Goal: Information Seeking & Learning: Learn about a topic

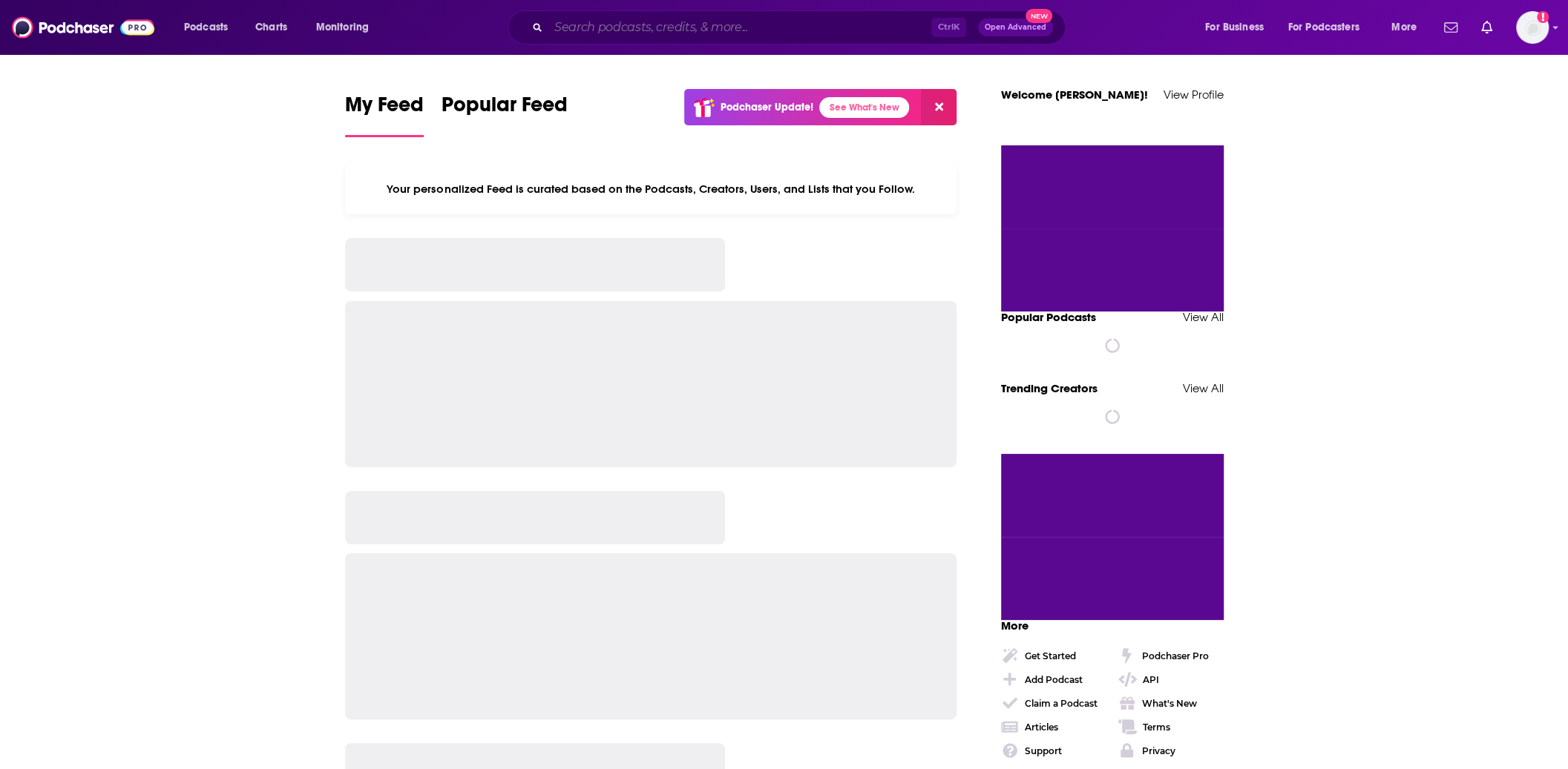
click at [650, 29] on input "Search podcasts, credits, & more..." at bounding box center [740, 28] width 383 height 24
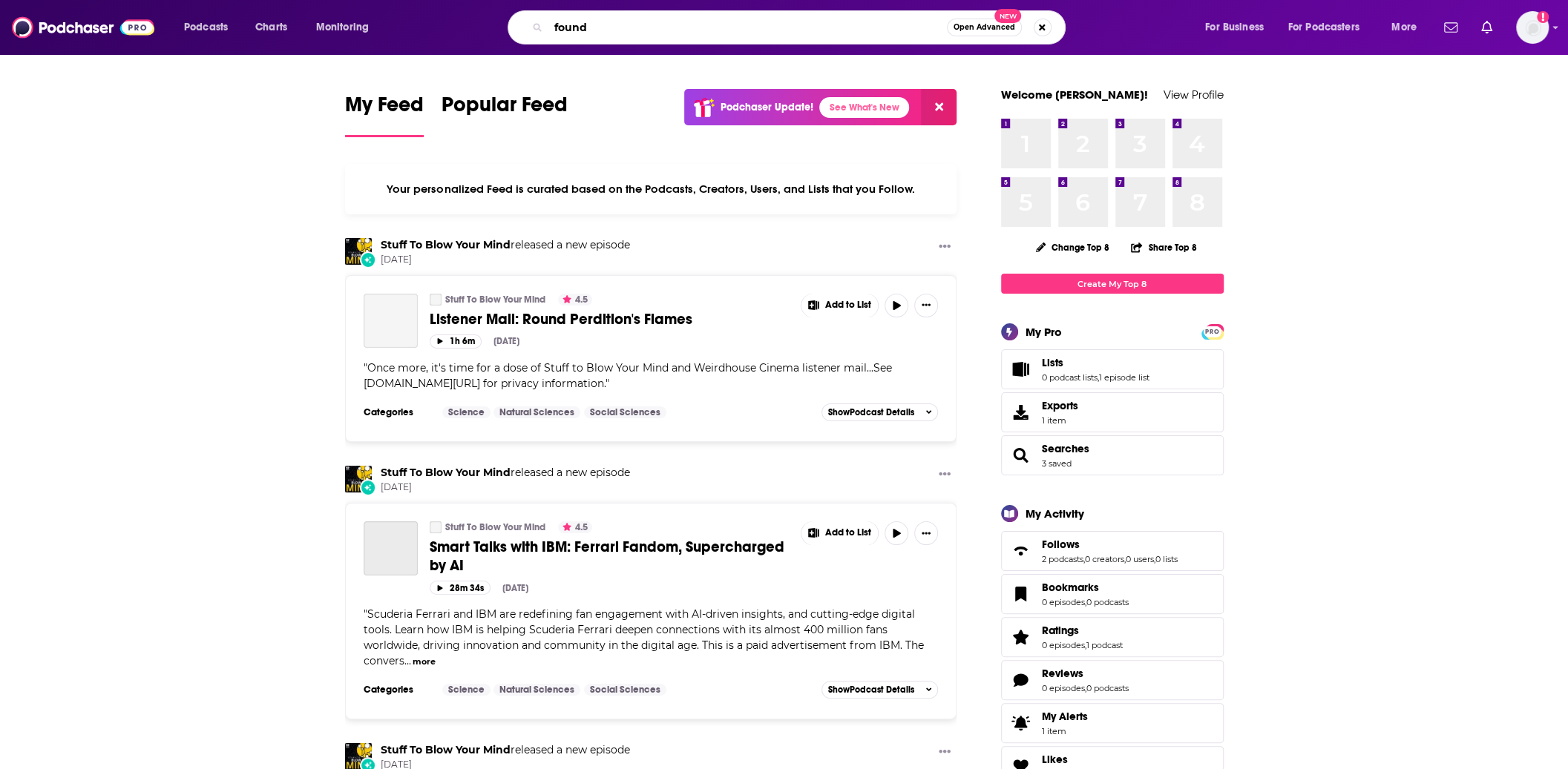
click at [722, 20] on input "found" at bounding box center [747, 28] width 399 height 24
click at [711, 26] on input "found" at bounding box center [747, 28] width 399 height 24
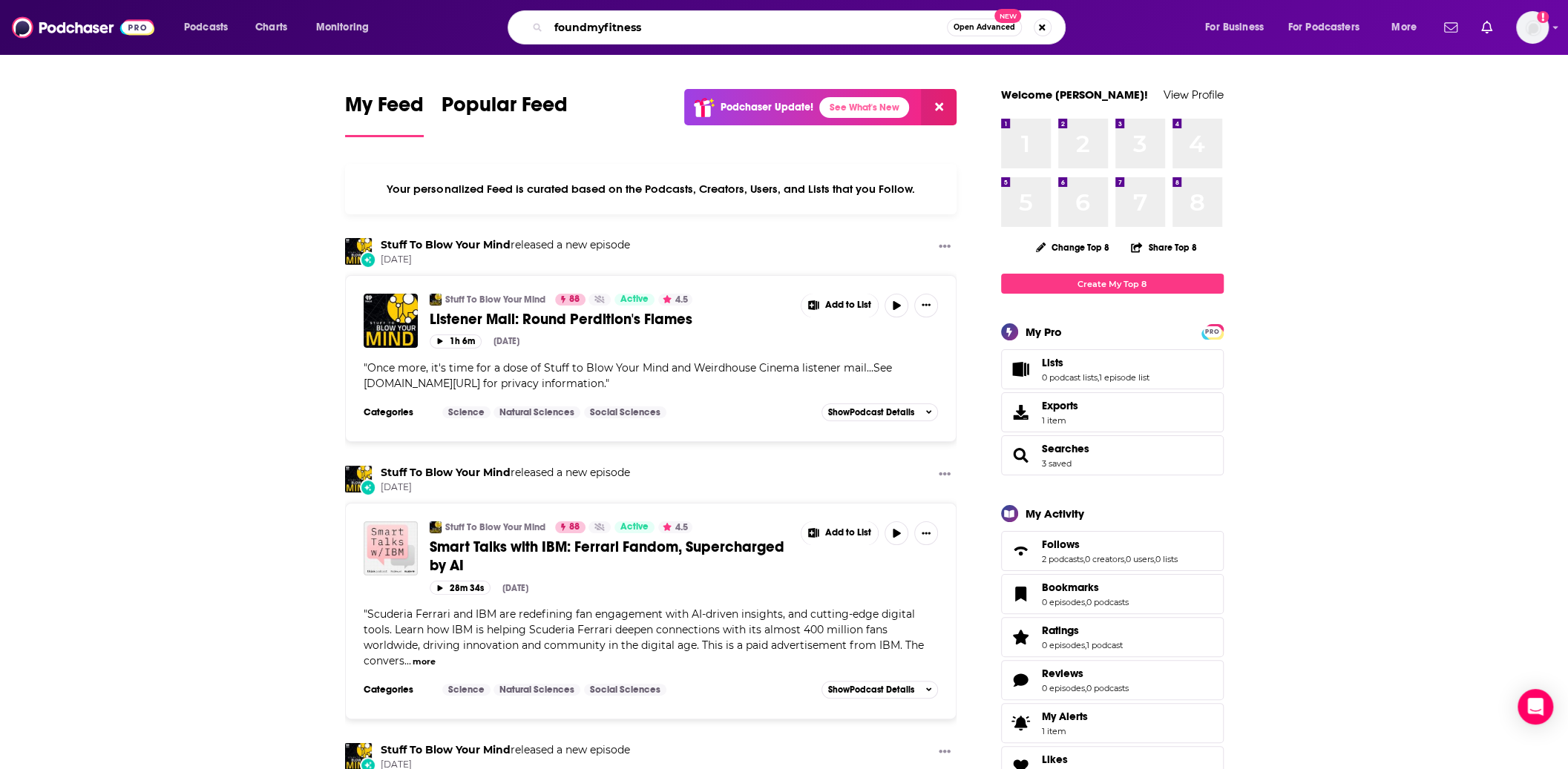
type input "foundmyfitness"
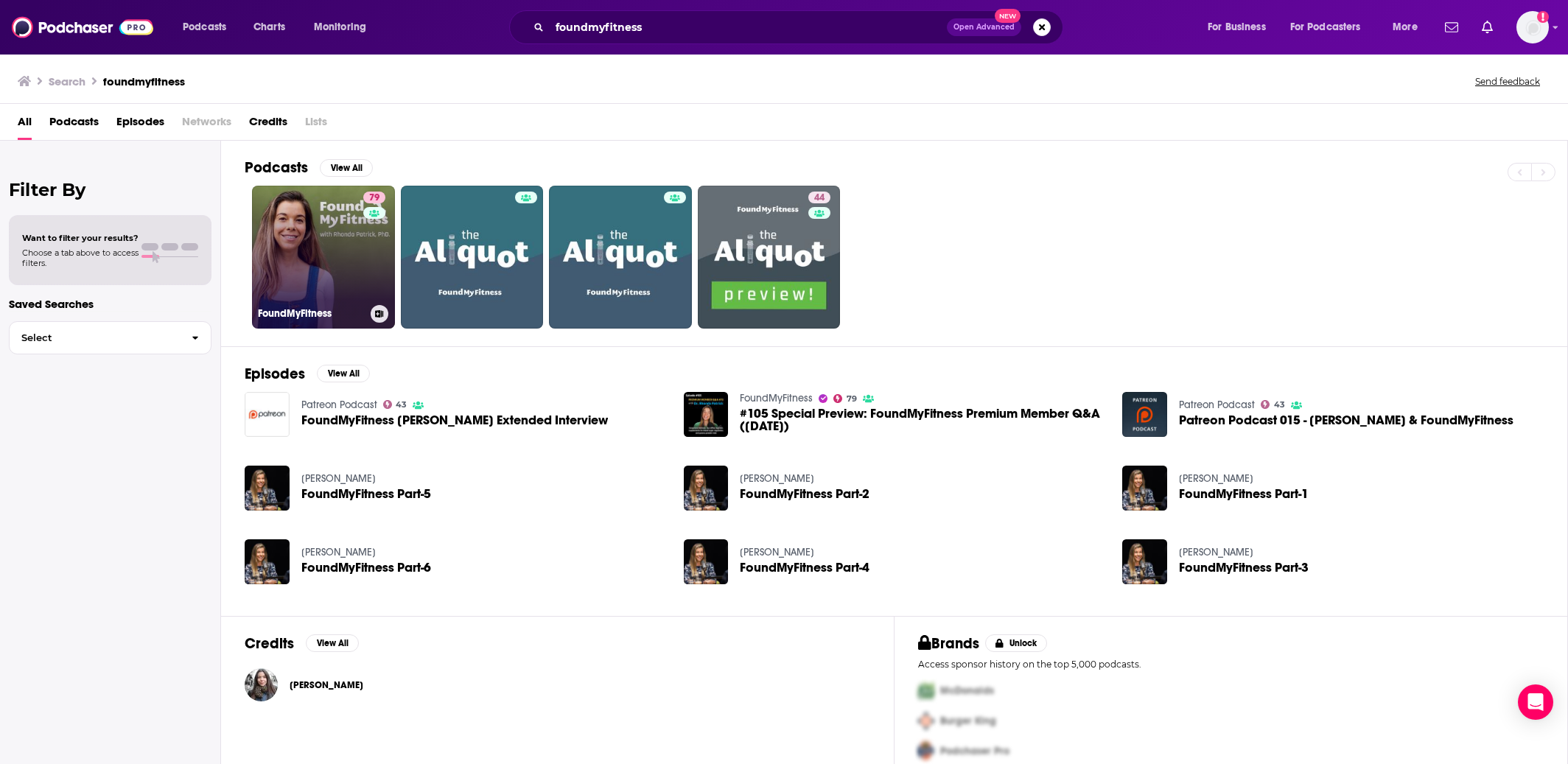
click at [337, 258] on link "79 FoundMyFitness" at bounding box center [323, 257] width 143 height 143
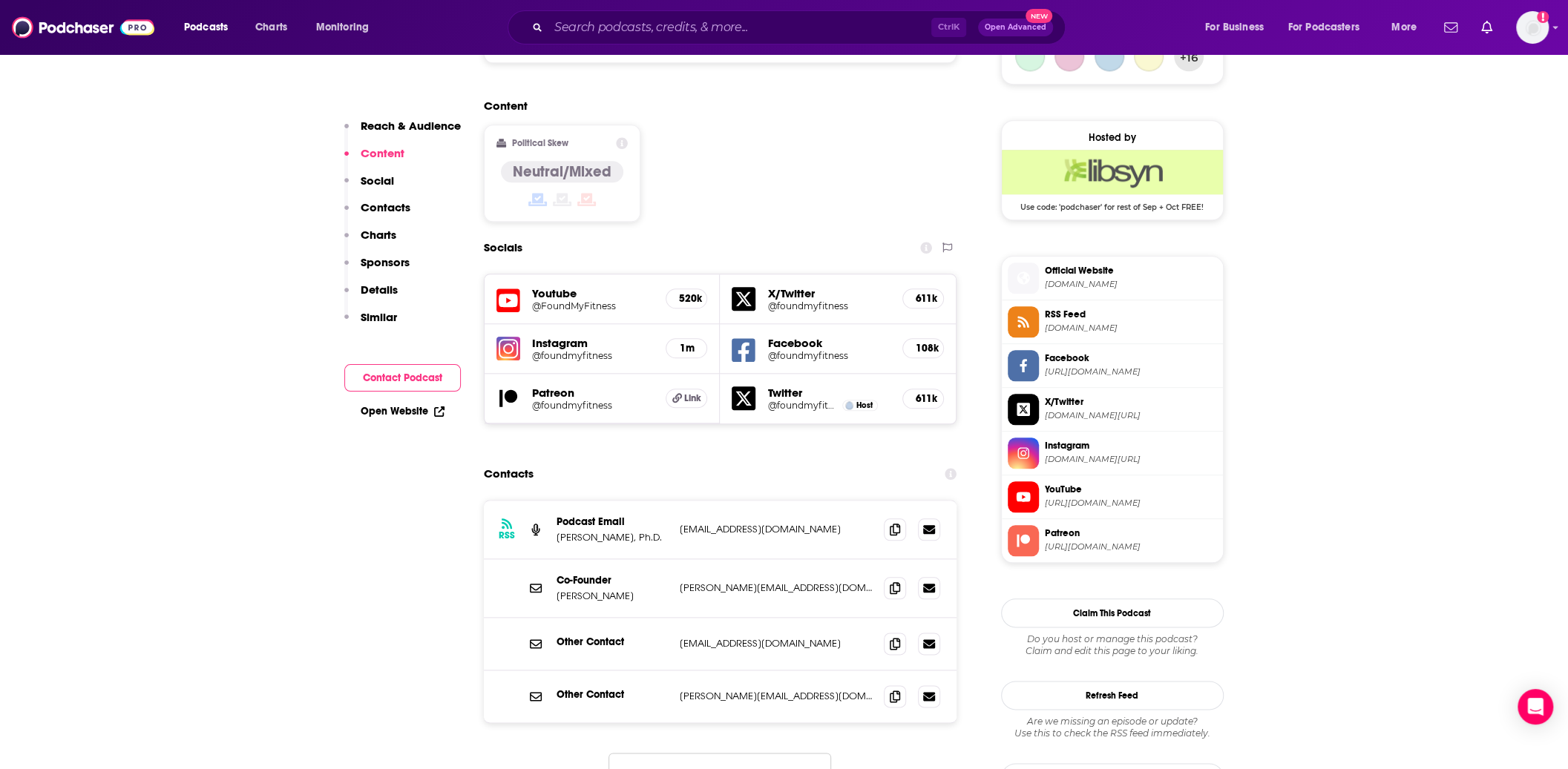
scroll to position [1187, 0]
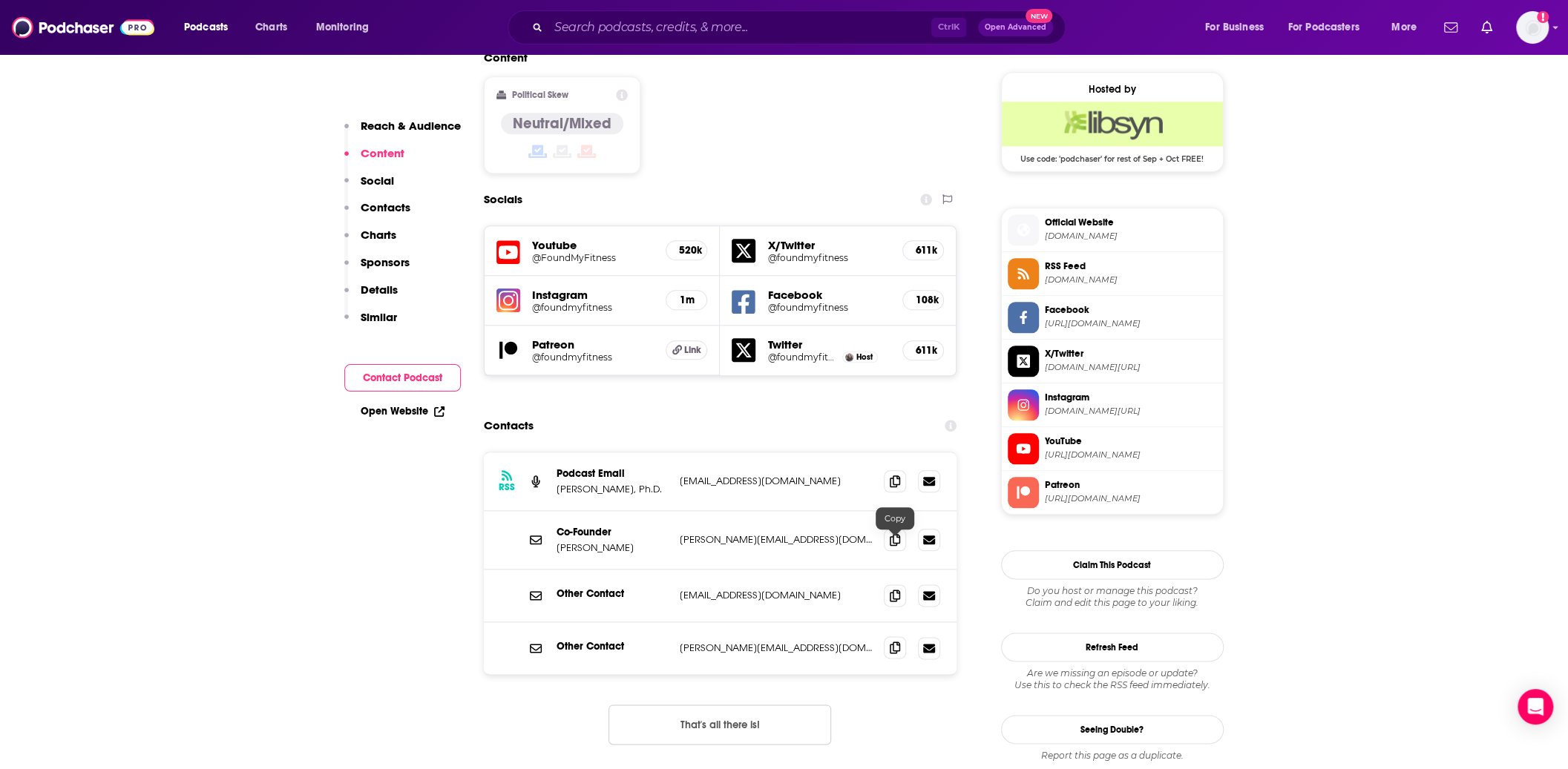
click at [897, 642] on icon at bounding box center [895, 648] width 10 height 12
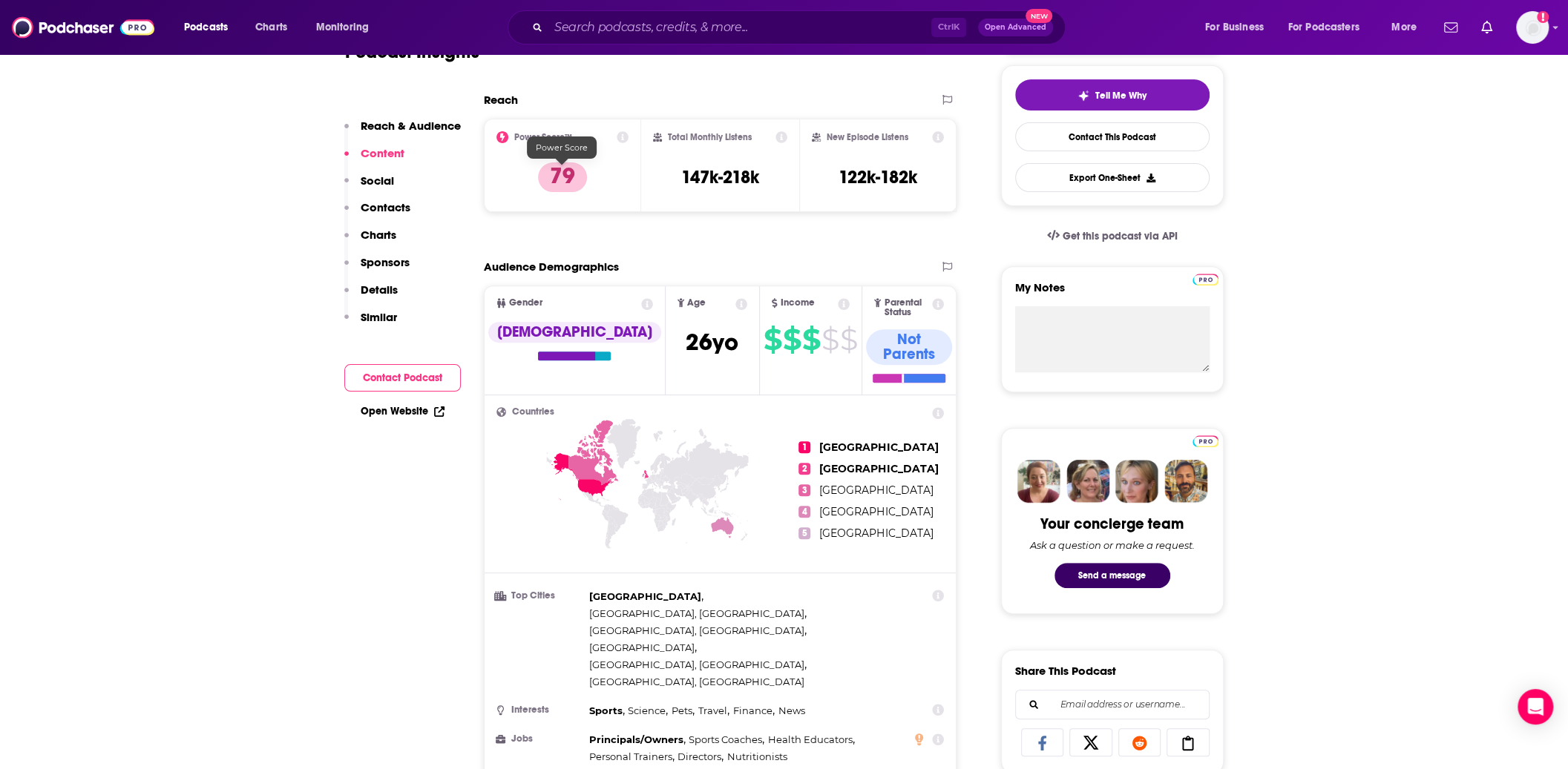
scroll to position [297, 0]
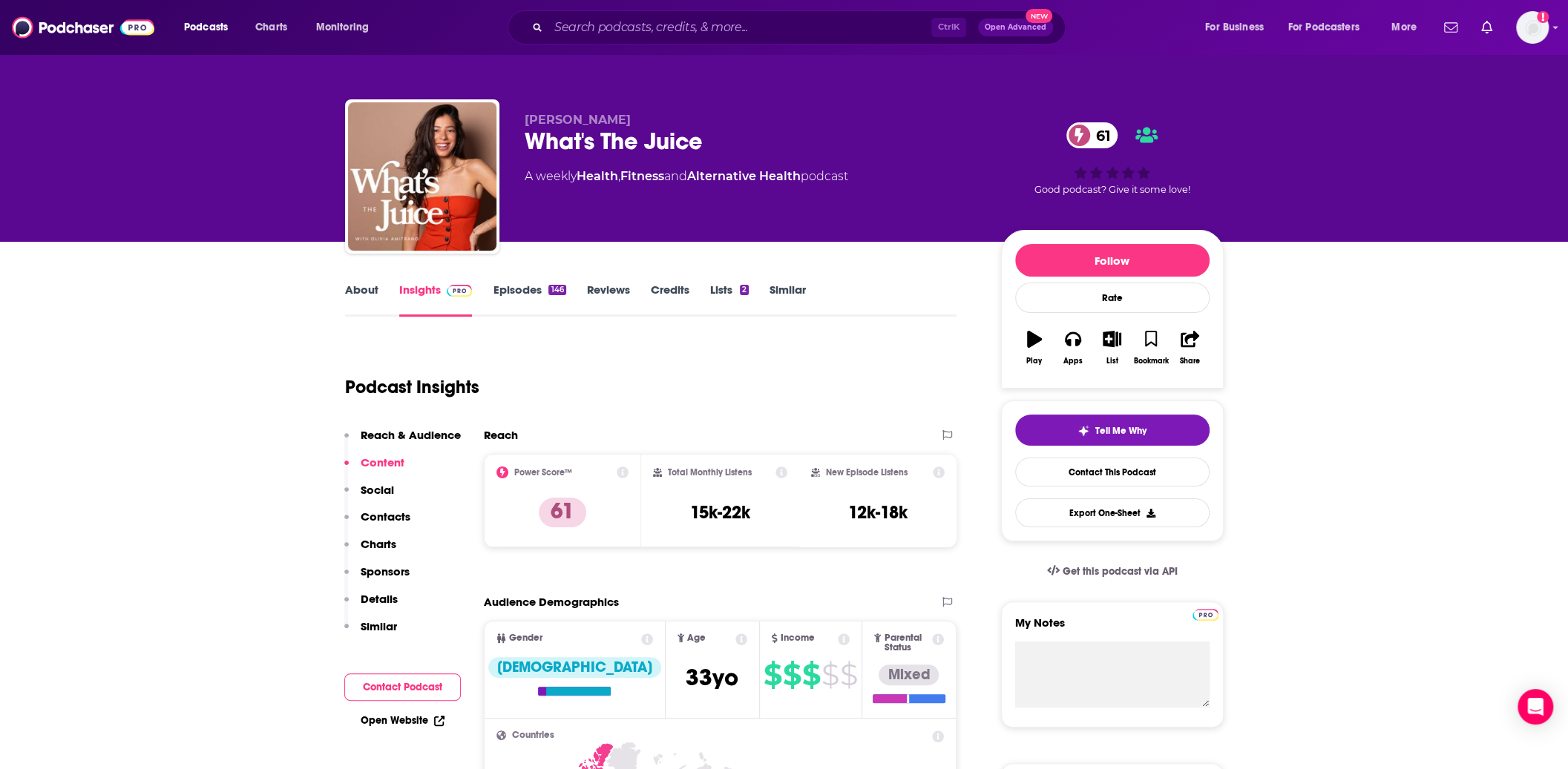
scroll to position [74, 0]
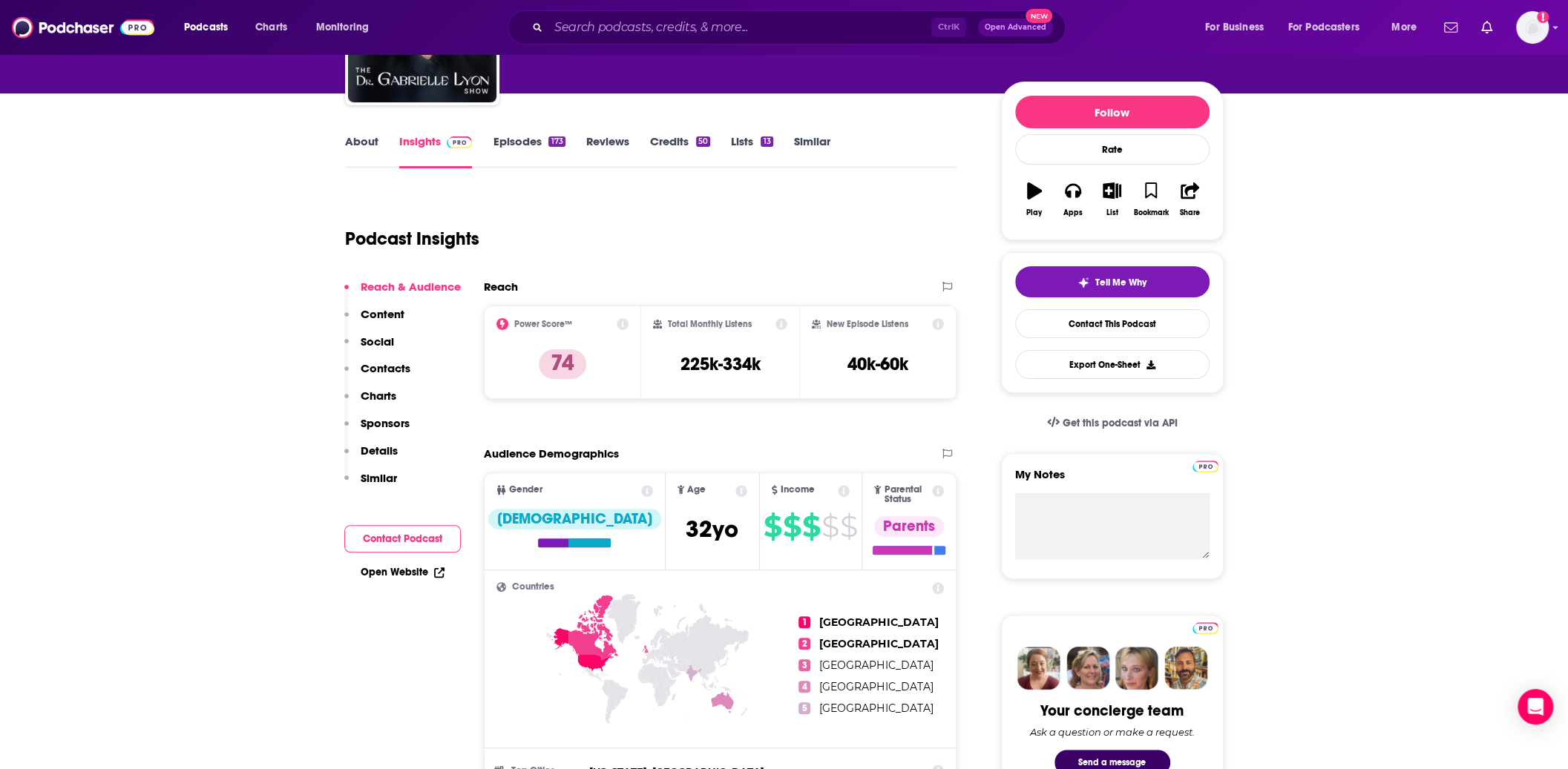
click at [863, 262] on div "Podcast Insights" at bounding box center [645, 230] width 600 height 76
click at [941, 324] on icon at bounding box center [939, 324] width 12 height 12
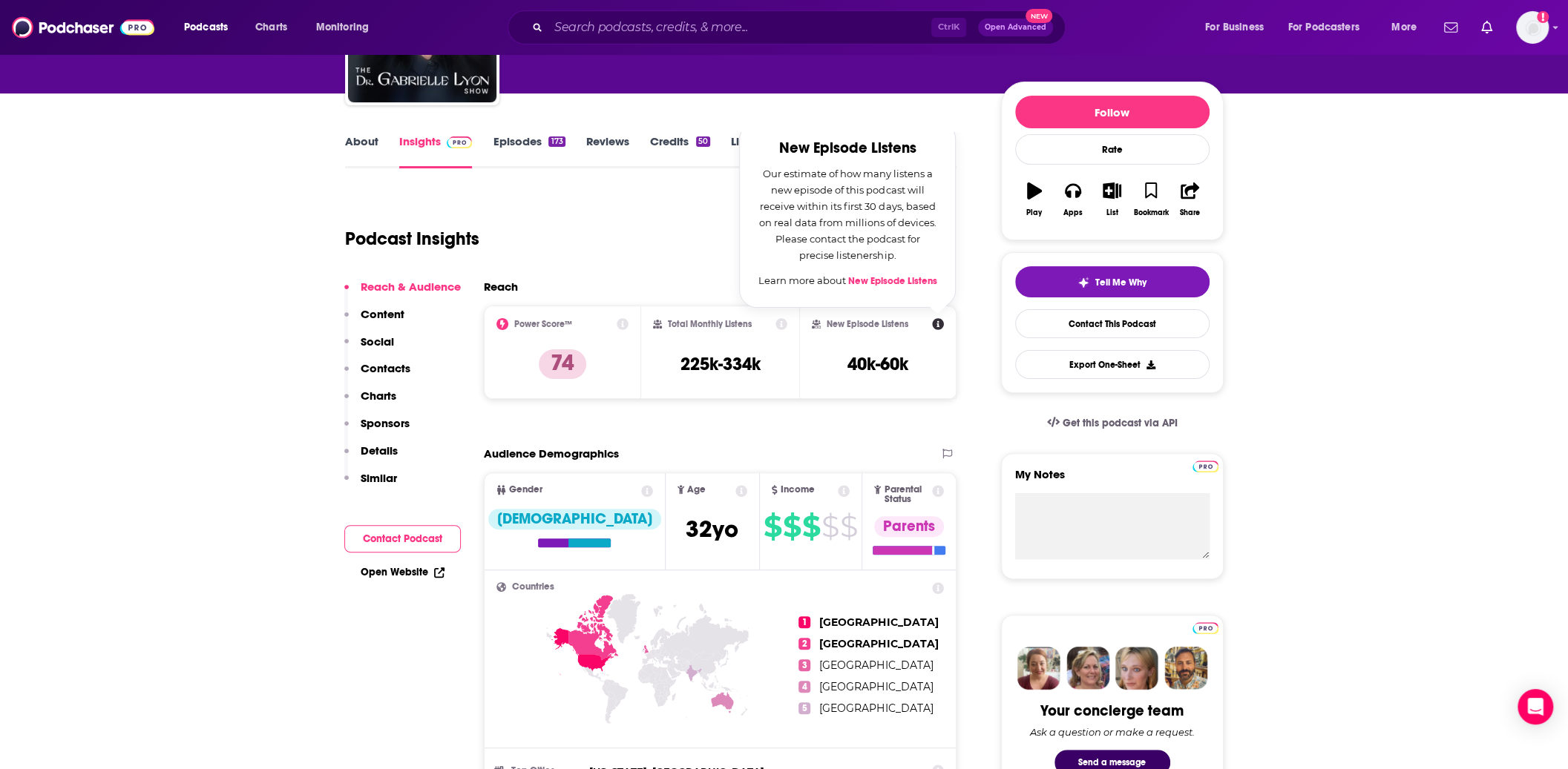
click at [628, 217] on div "Podcast Insights" at bounding box center [645, 230] width 600 height 76
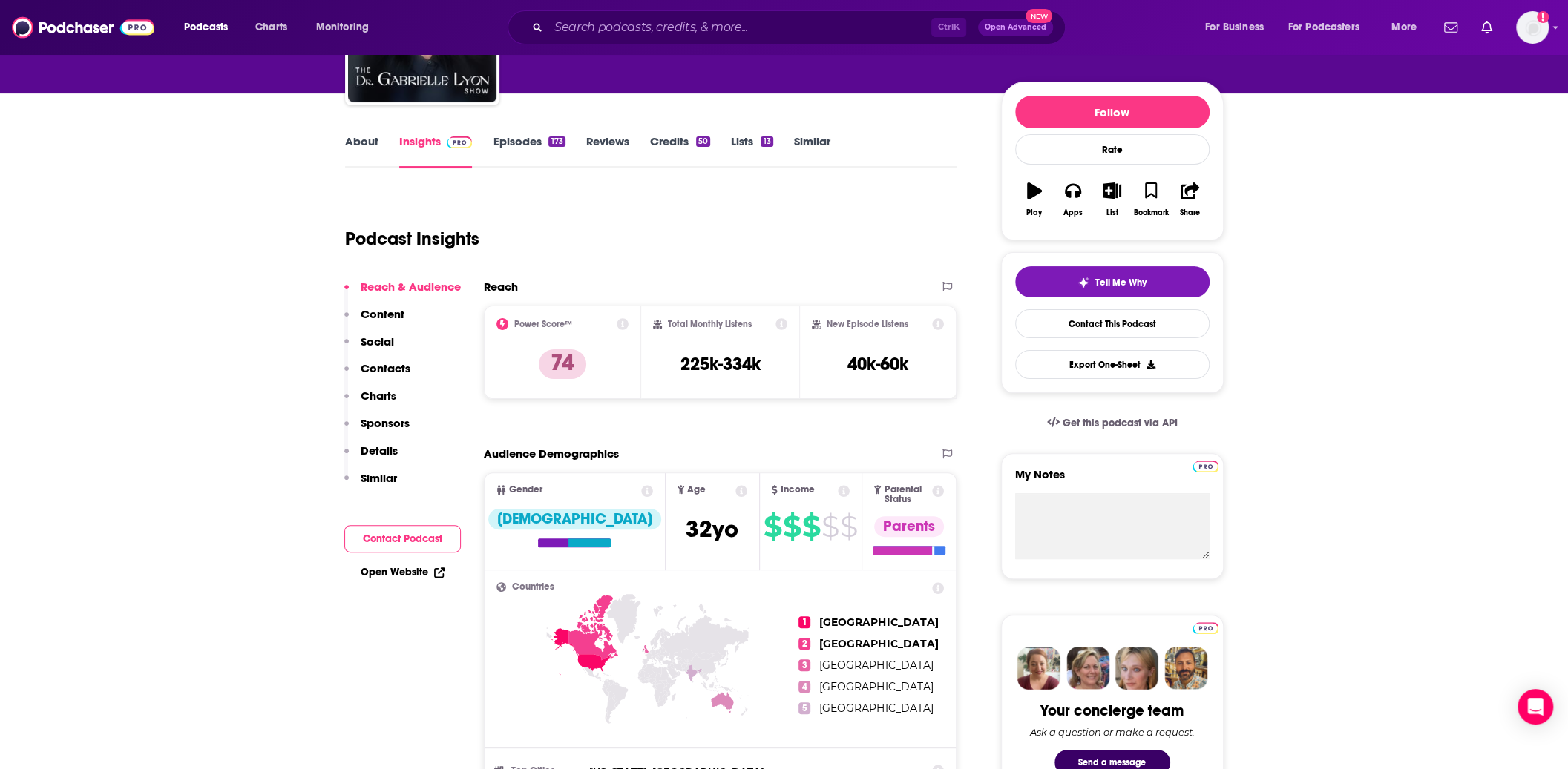
click at [939, 325] on icon at bounding box center [939, 324] width 12 height 12
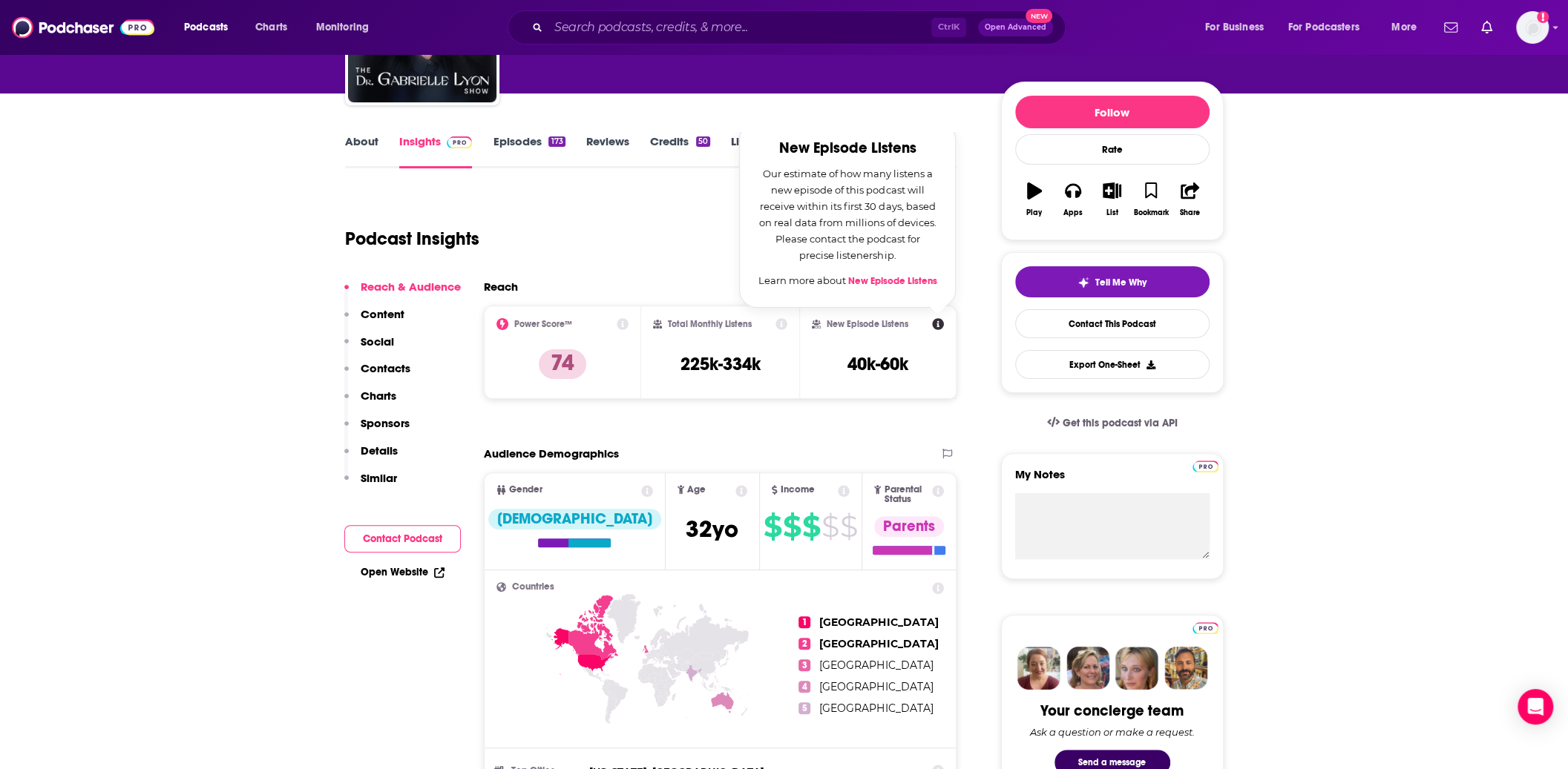
drag, startPoint x: 54, startPoint y: 214, endPoint x: 804, endPoint y: 312, distance: 756.4
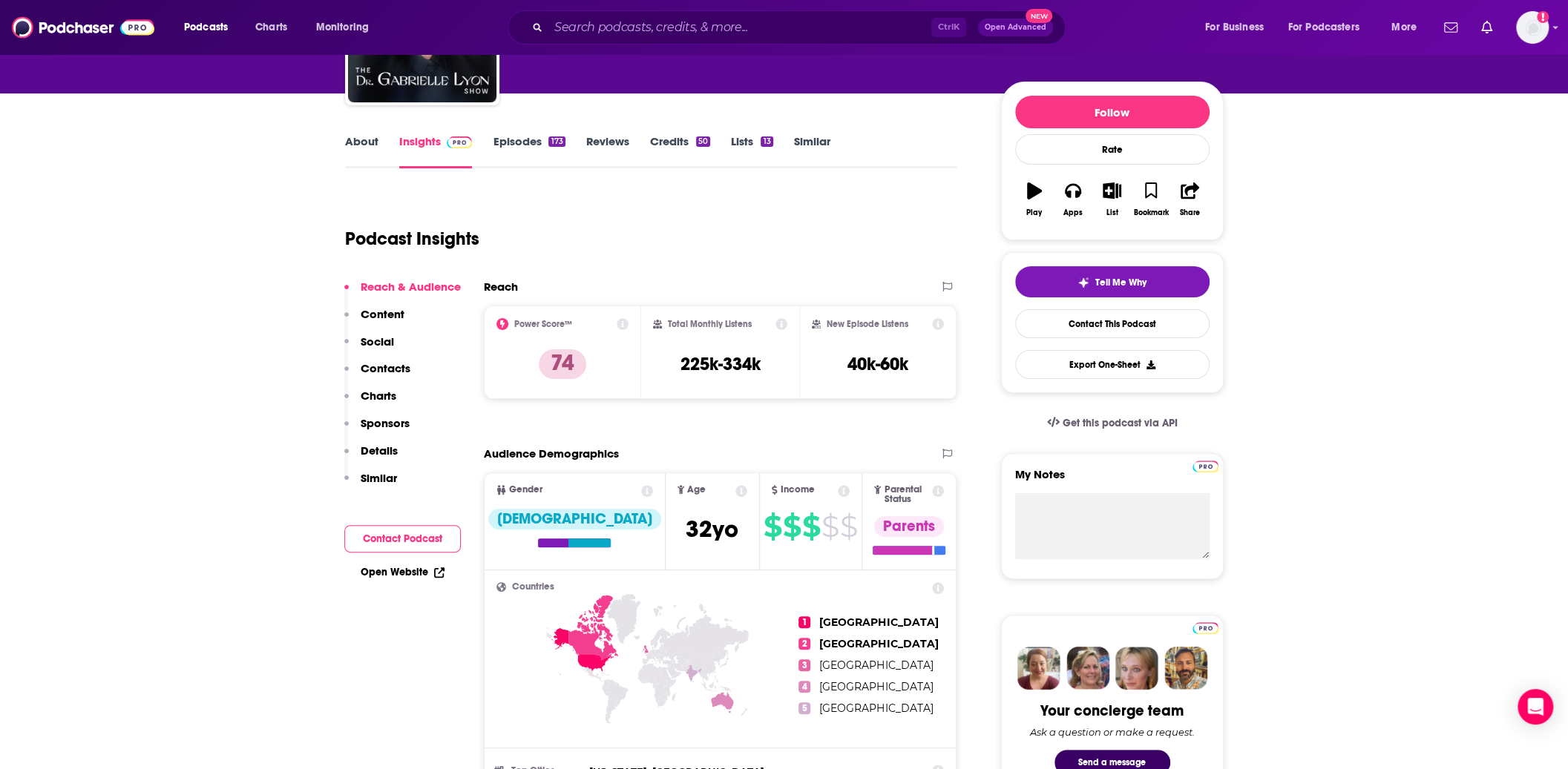
click at [781, 327] on icon at bounding box center [781, 324] width 12 height 12
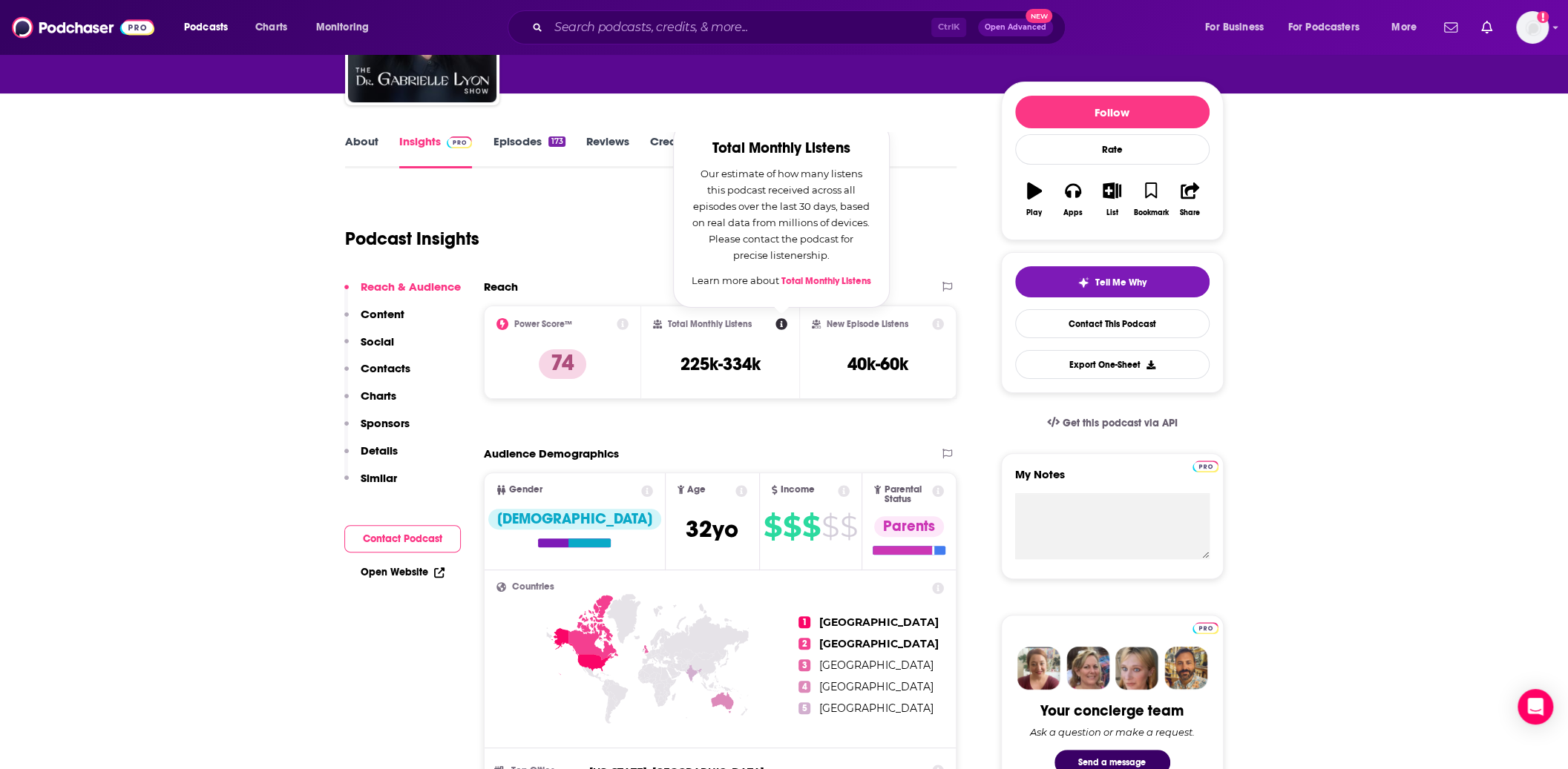
click at [939, 325] on icon at bounding box center [939, 324] width 12 height 12
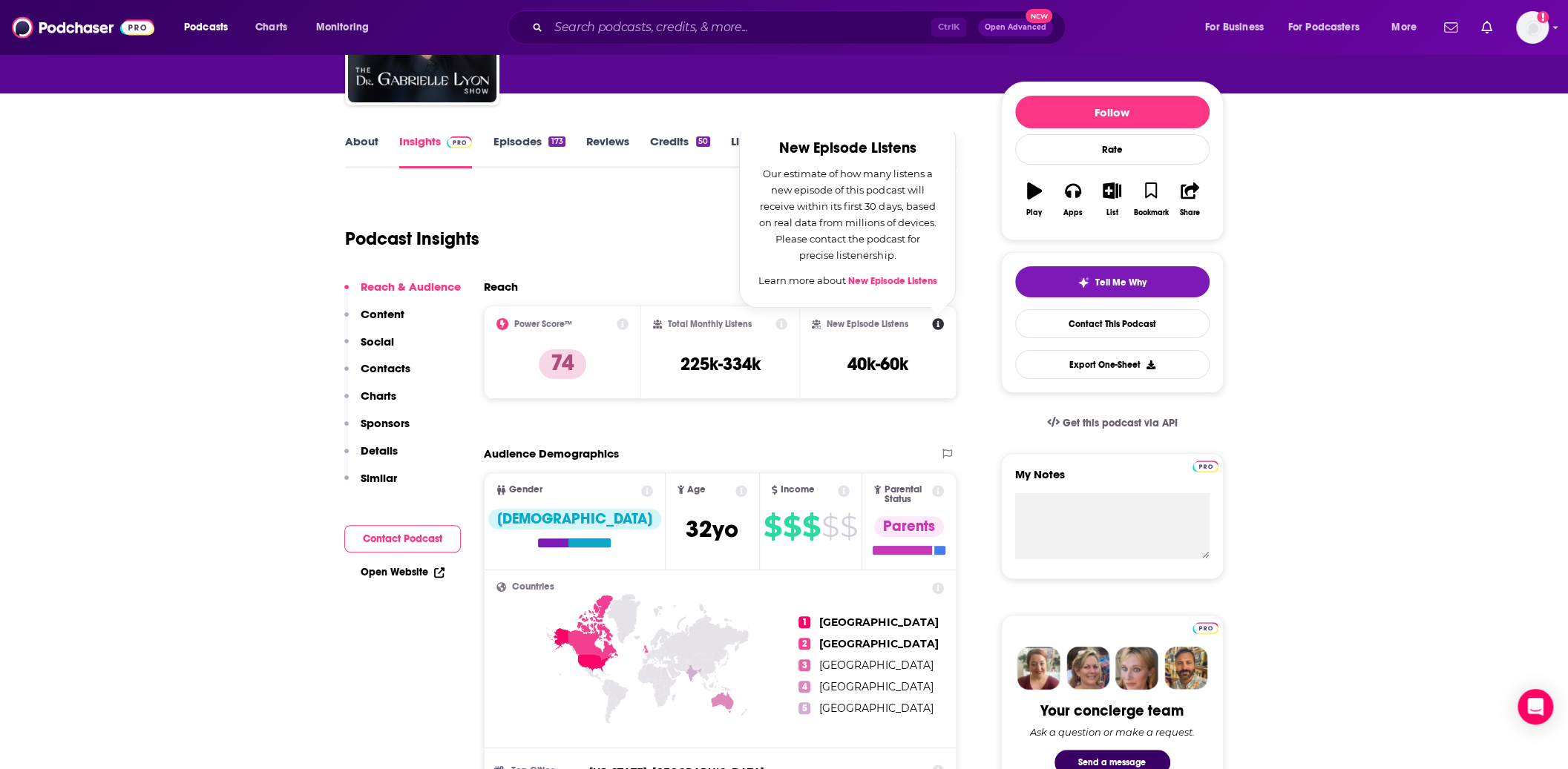
click at [777, 324] on icon at bounding box center [781, 324] width 12 height 12
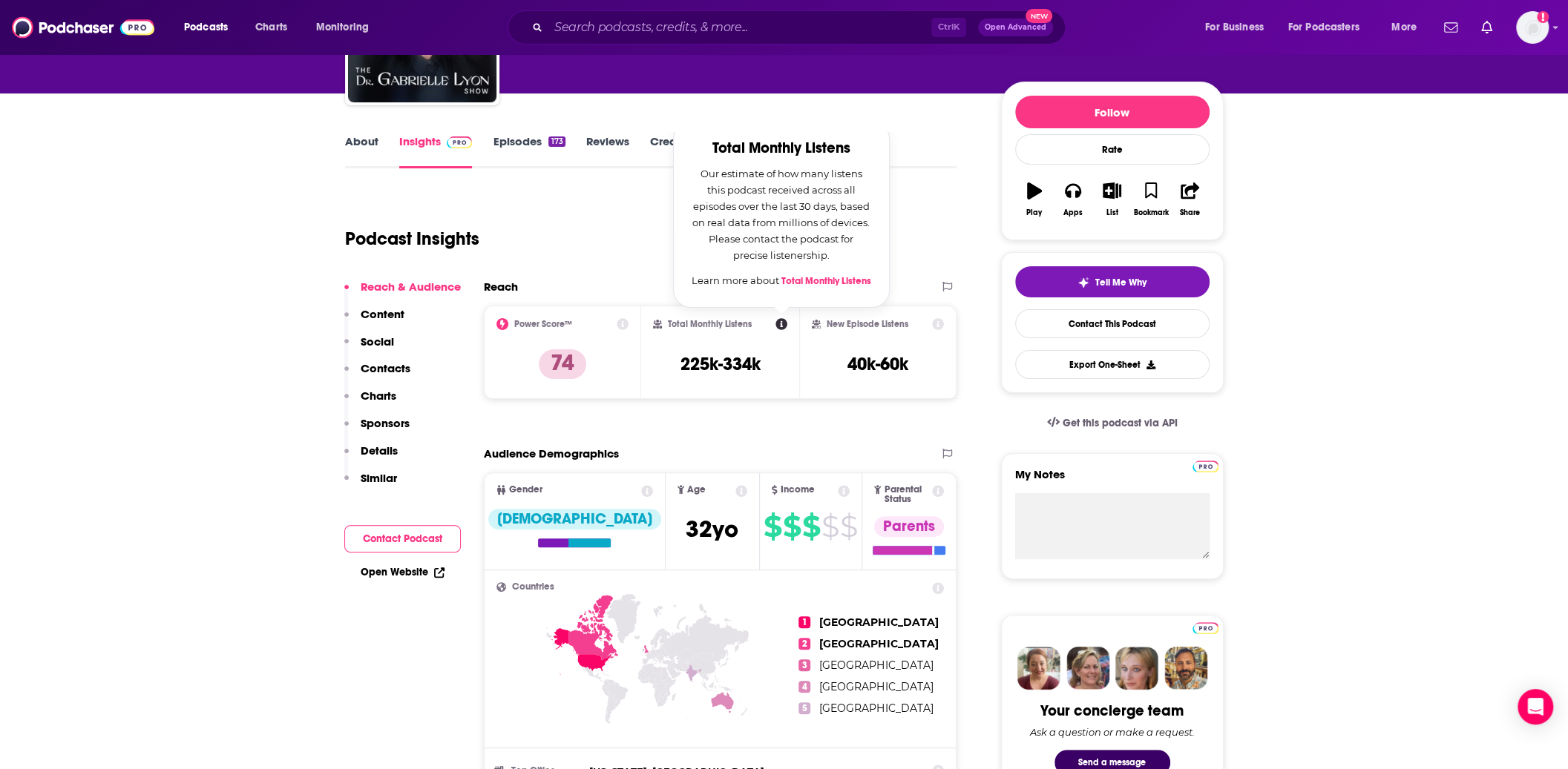
click at [813, 283] on link "Total Monthly Listens" at bounding box center [826, 281] width 90 height 12
